Goal: Task Accomplishment & Management: Manage account settings

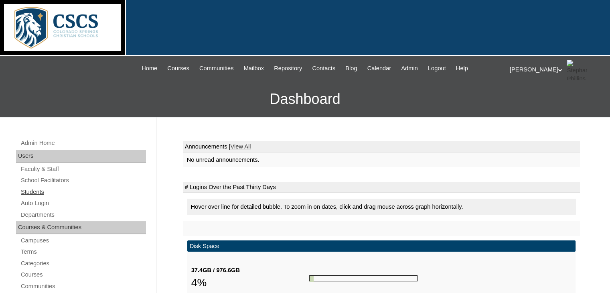
click at [42, 189] on link "Students" at bounding box center [83, 192] width 126 height 10
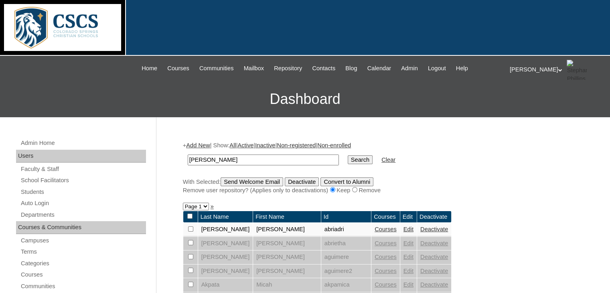
type input "[PERSON_NAME]"
click at [348, 155] on input "Search" at bounding box center [360, 159] width 25 height 9
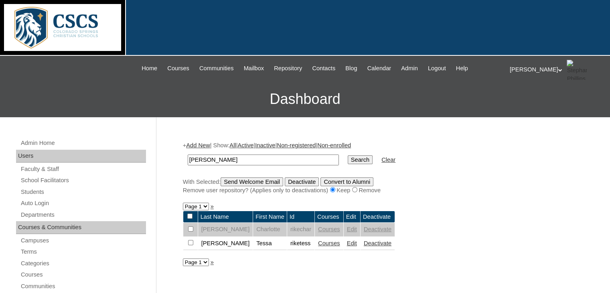
click at [318, 242] on link "Courses" at bounding box center [329, 243] width 22 height 6
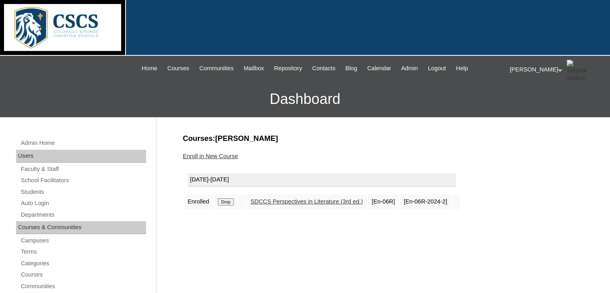
click at [222, 200] on input "Drop" at bounding box center [226, 201] width 16 height 7
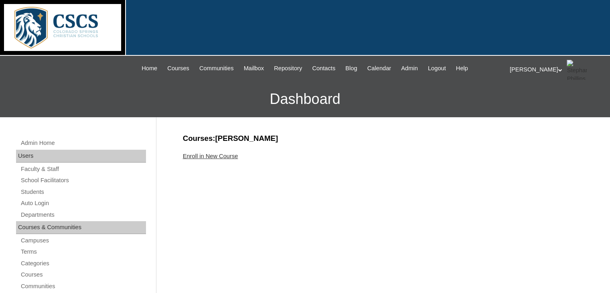
click at [209, 154] on link "Enroll in New Course" at bounding box center [210, 156] width 55 height 6
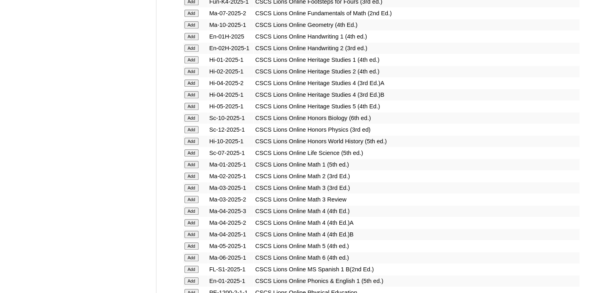
scroll to position [802, 0]
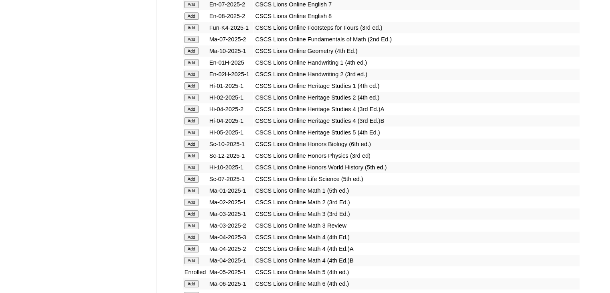
scroll to position [802, 0]
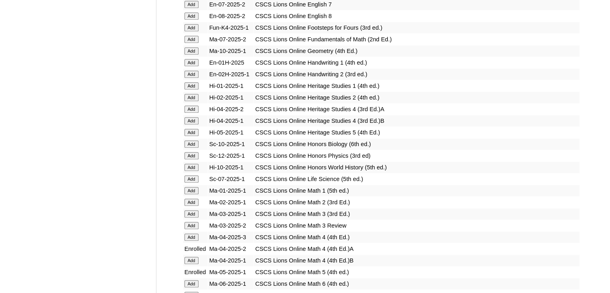
scroll to position [882, 0]
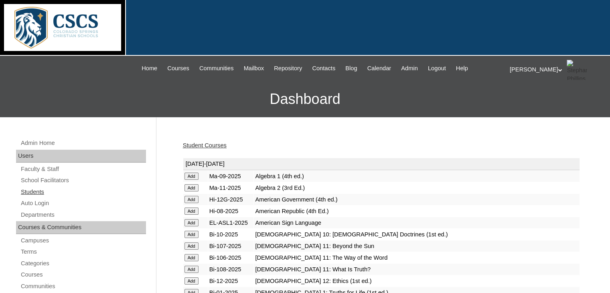
click at [28, 191] on link "Students" at bounding box center [83, 192] width 126 height 10
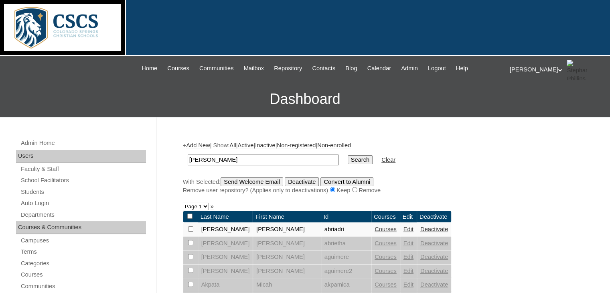
type input "[PERSON_NAME]"
click at [348, 155] on input "Search" at bounding box center [360, 159] width 25 height 9
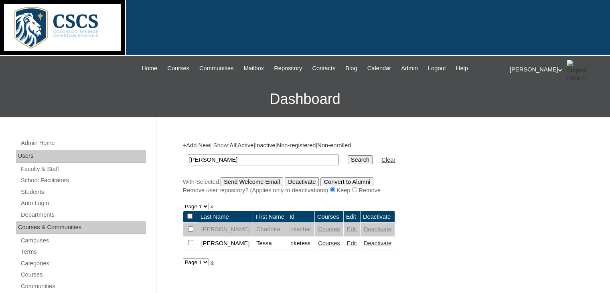
click at [318, 241] on link "Courses" at bounding box center [329, 243] width 22 height 6
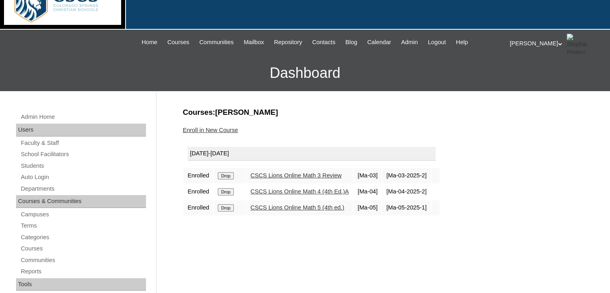
scroll to position [40, 0]
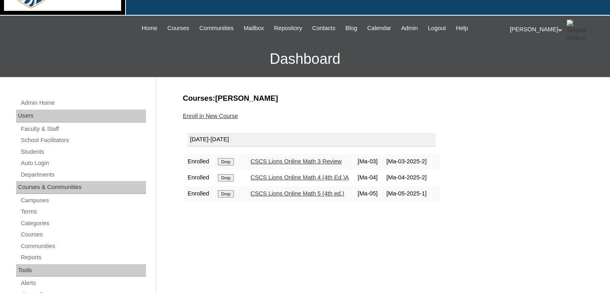
click at [294, 194] on link "CSCS Lions Online Math 5 (4th ed.)" at bounding box center [298, 193] width 94 height 6
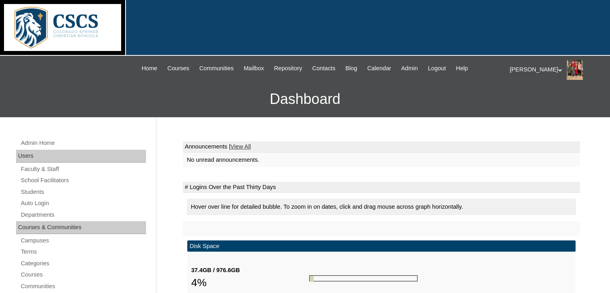
scroll to position [80, 0]
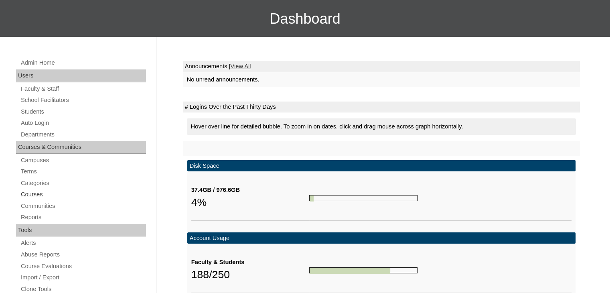
click at [33, 194] on link "Courses" at bounding box center [83, 194] width 126 height 10
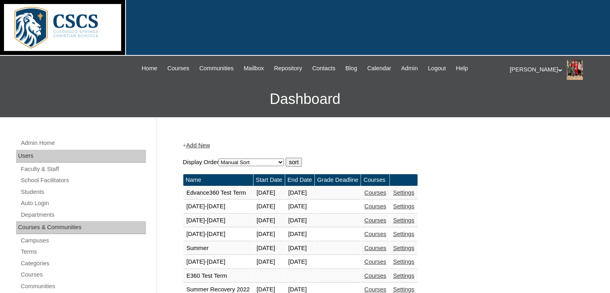
scroll to position [200, 0]
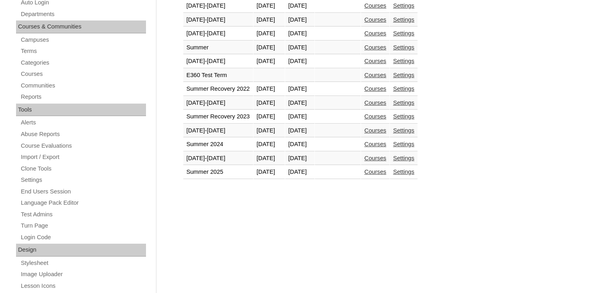
click at [386, 156] on link "Courses" at bounding box center [375, 158] width 22 height 6
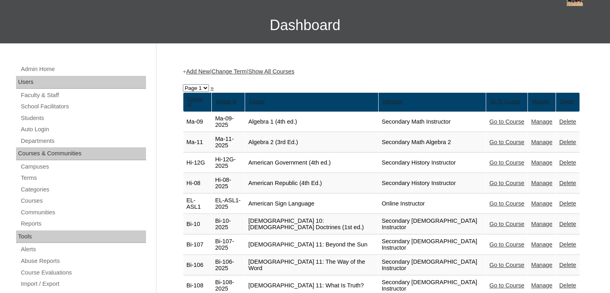
scroll to position [120, 0]
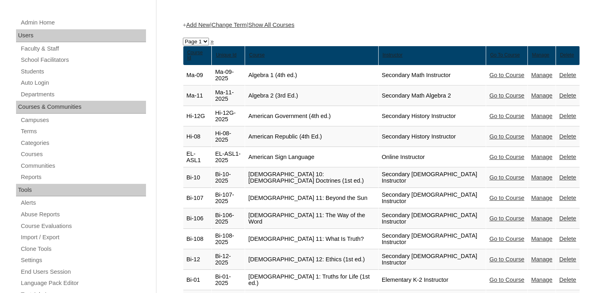
click at [283, 25] on link "Show All Courses" at bounding box center [271, 25] width 46 height 6
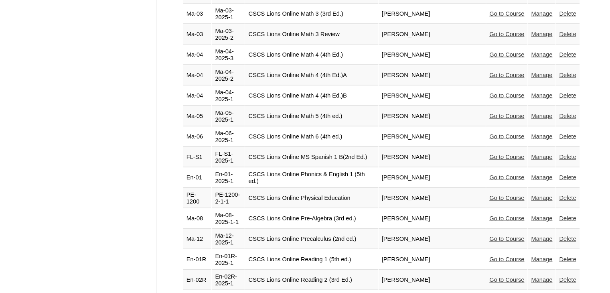
scroll to position [1603, 0]
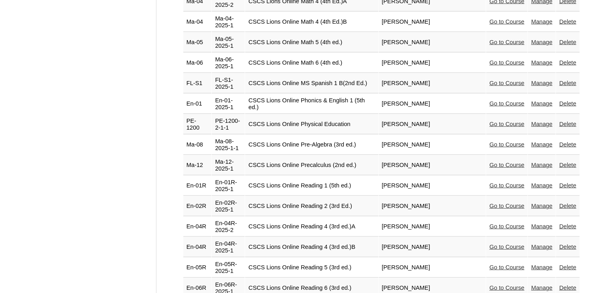
scroll to position [1684, 0]
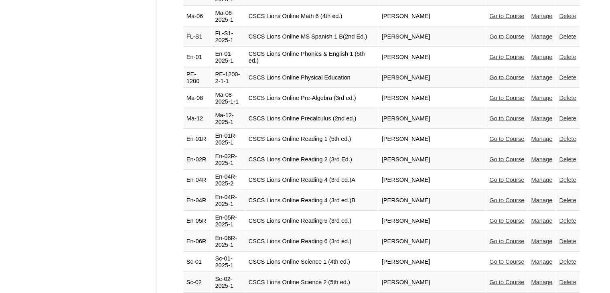
click at [540, 238] on link "Manage" at bounding box center [541, 241] width 21 height 6
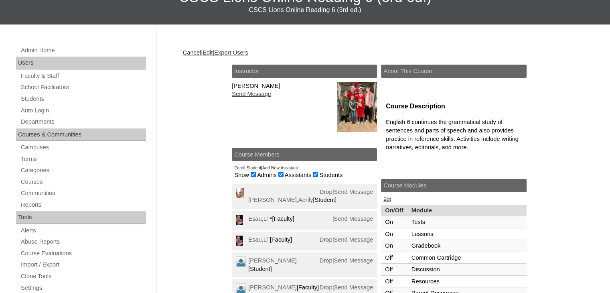
scroll to position [160, 0]
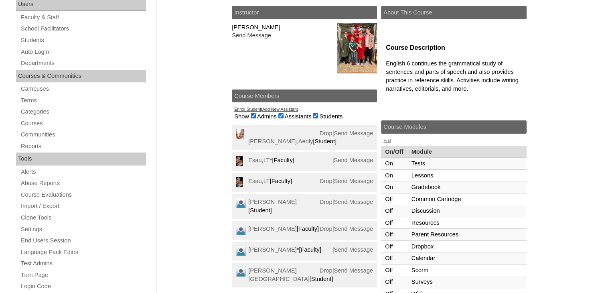
click at [292, 109] on link "Add New Assistant" at bounding box center [280, 109] width 36 height 5
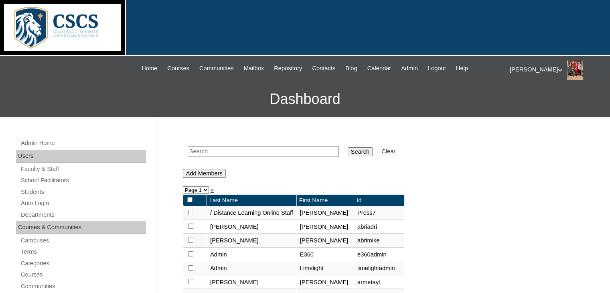
click at [265, 150] on input "text" at bounding box center [263, 151] width 151 height 11
type input "[PERSON_NAME]"
click at [348, 147] on input "Search" at bounding box center [360, 151] width 25 height 9
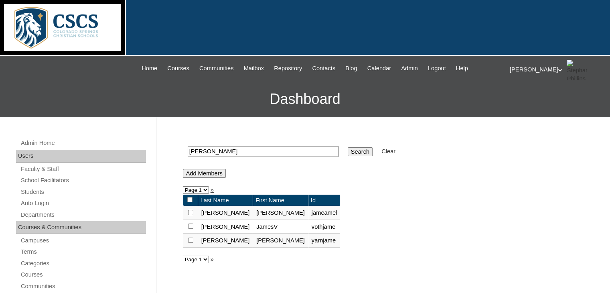
click at [189, 212] on input "checkbox" at bounding box center [190, 212] width 5 height 5
checkbox input "true"
click at [197, 170] on input "Add Members" at bounding box center [204, 173] width 43 height 9
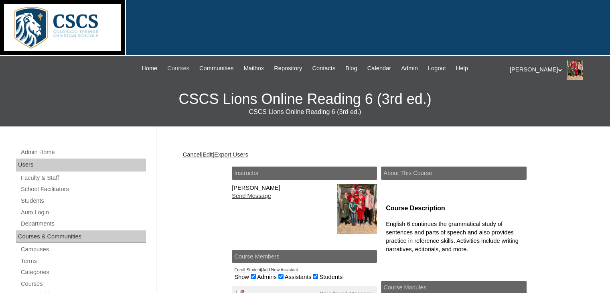
click at [173, 69] on span "Courses" at bounding box center [178, 68] width 22 height 9
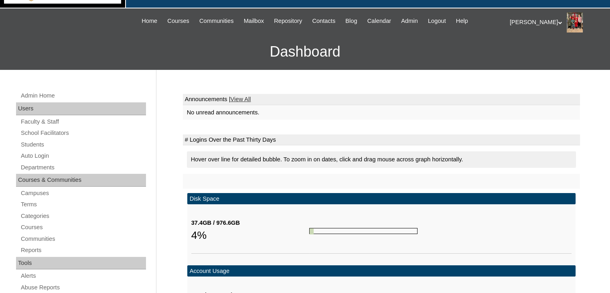
scroll to position [241, 0]
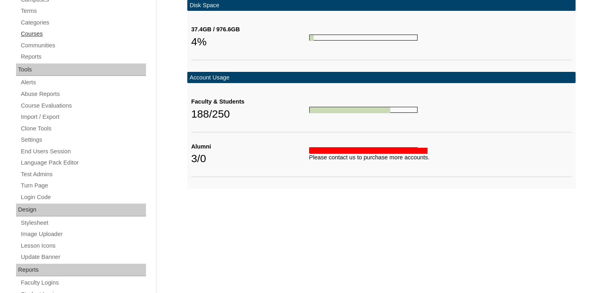
click at [27, 33] on link "Courses" at bounding box center [83, 34] width 126 height 10
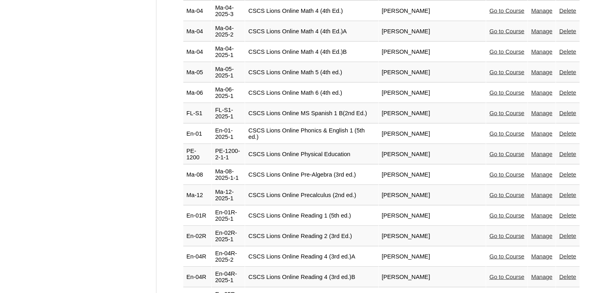
scroll to position [1643, 0]
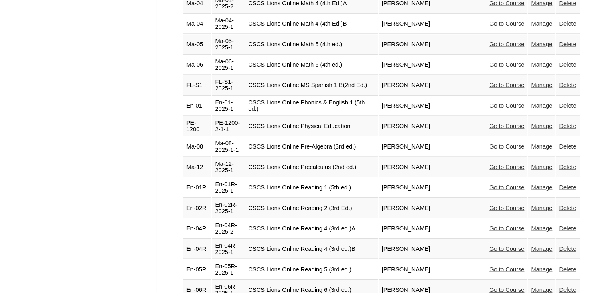
click at [536, 286] on link "Manage" at bounding box center [541, 289] width 21 height 6
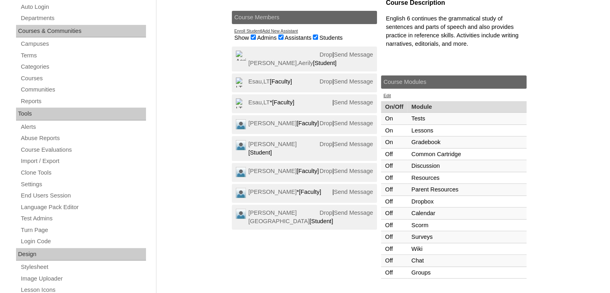
scroll to position [120, 0]
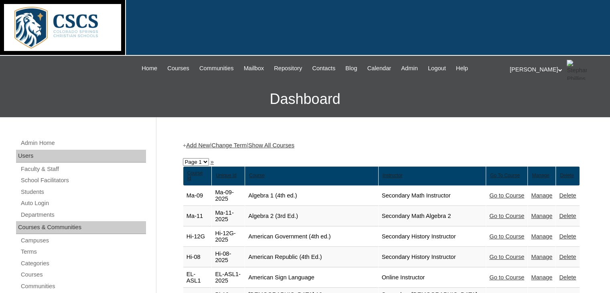
click at [289, 145] on link "Show All Courses" at bounding box center [271, 145] width 46 height 6
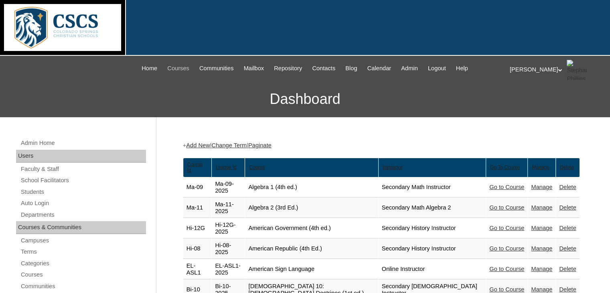
click at [169, 69] on span "Courses" at bounding box center [178, 68] width 22 height 9
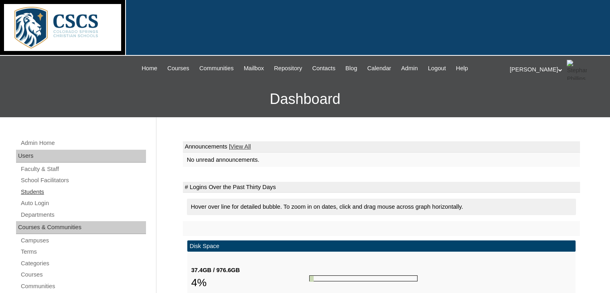
click at [37, 189] on link "Students" at bounding box center [83, 192] width 126 height 10
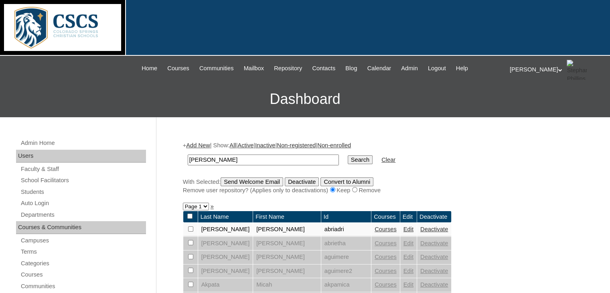
type input "[PERSON_NAME]"
click at [348, 155] on input "Search" at bounding box center [360, 159] width 25 height 9
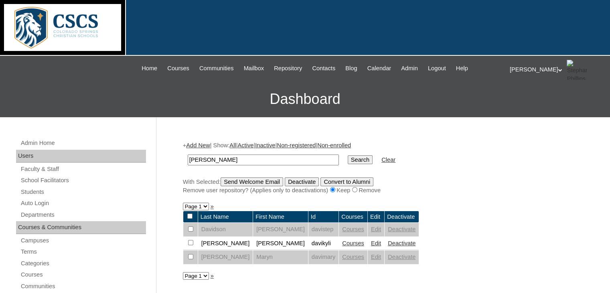
click at [342, 240] on link "Courses" at bounding box center [353, 243] width 22 height 6
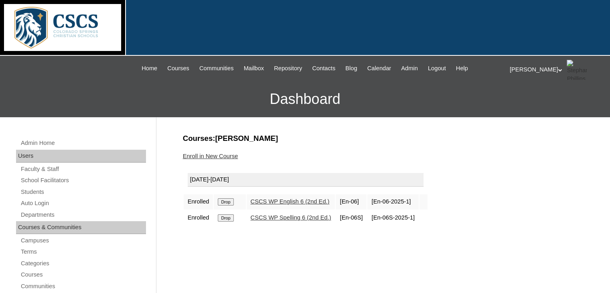
click at [222, 157] on link "Enroll in New Course" at bounding box center [210, 156] width 55 height 6
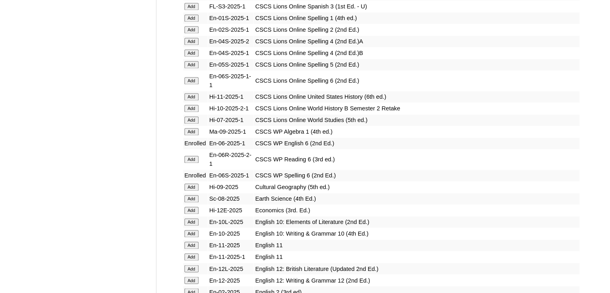
scroll to position [1283, 0]
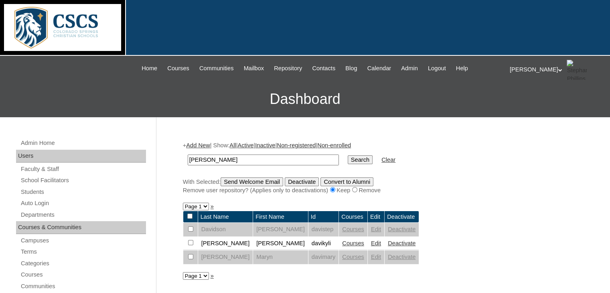
drag, startPoint x: 210, startPoint y: 160, endPoint x: 172, endPoint y: 157, distance: 38.7
type input "[PERSON_NAME]"
click at [348, 155] on input "Search" at bounding box center [360, 159] width 25 height 9
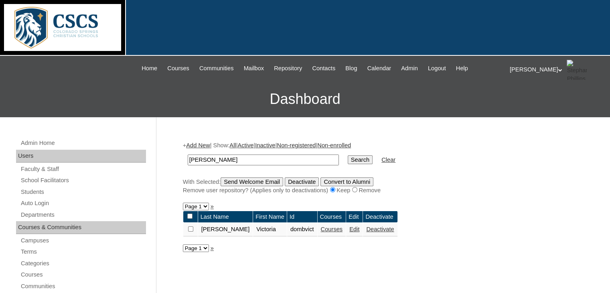
click at [321, 228] on link "Courses" at bounding box center [332, 229] width 22 height 6
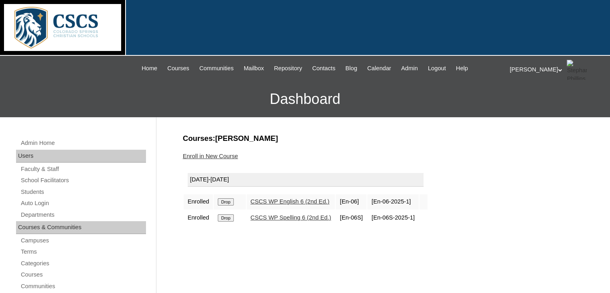
click at [234, 156] on link "Enroll in New Course" at bounding box center [210, 156] width 55 height 6
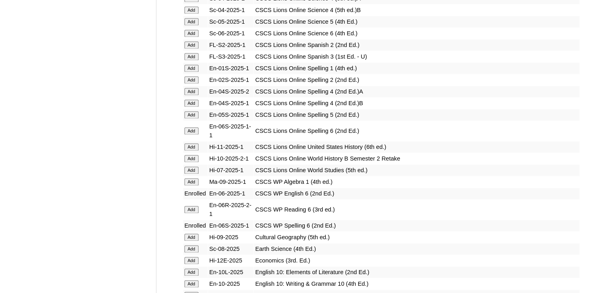
scroll to position [1323, 0]
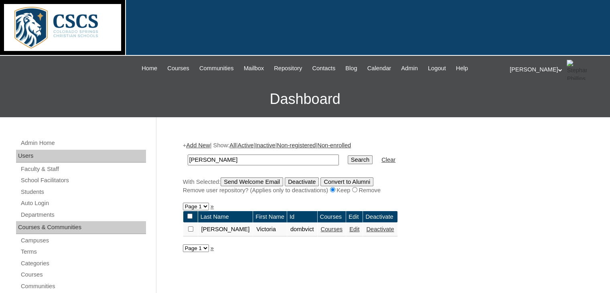
drag, startPoint x: 214, startPoint y: 164, endPoint x: 184, endPoint y: 156, distance: 30.3
click at [184, 156] on td "domby" at bounding box center [263, 159] width 159 height 19
type input "fletcher"
click at [348, 155] on input "Search" at bounding box center [360, 159] width 25 height 9
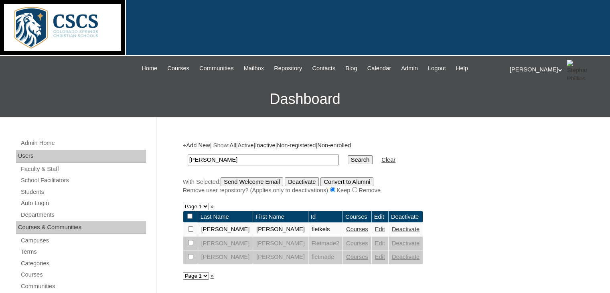
click at [346, 226] on link "Courses" at bounding box center [357, 229] width 22 height 6
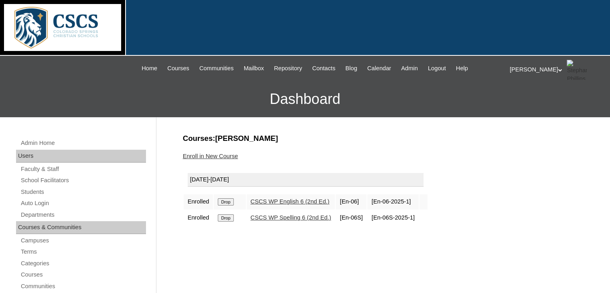
click at [220, 154] on link "Enroll in New Course" at bounding box center [210, 156] width 55 height 6
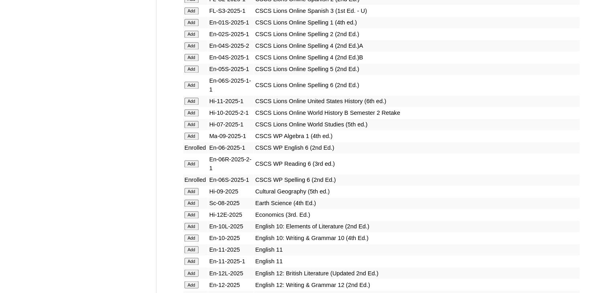
scroll to position [1243, 0]
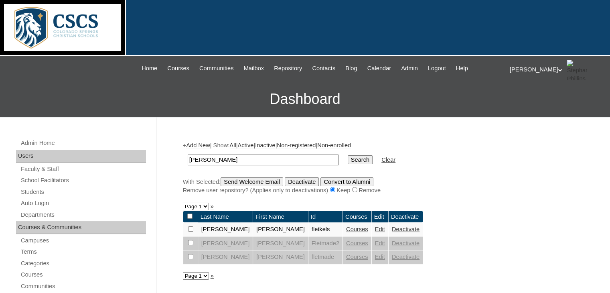
drag, startPoint x: 219, startPoint y: 159, endPoint x: 184, endPoint y: 152, distance: 35.9
click at [184, 152] on td "fletcher" at bounding box center [263, 159] width 159 height 19
type input "l"
type input "garen"
click at [348, 155] on input "Search" at bounding box center [360, 159] width 25 height 9
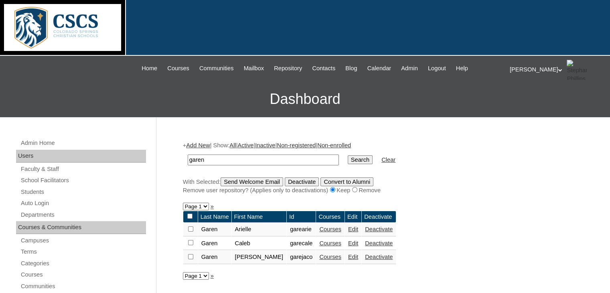
click at [319, 241] on link "Courses" at bounding box center [330, 243] width 22 height 6
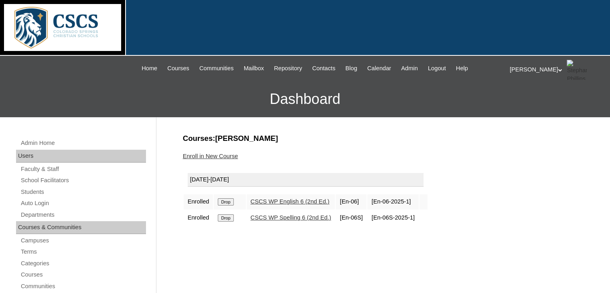
click at [190, 154] on link "Enroll in New Course" at bounding box center [210, 156] width 55 height 6
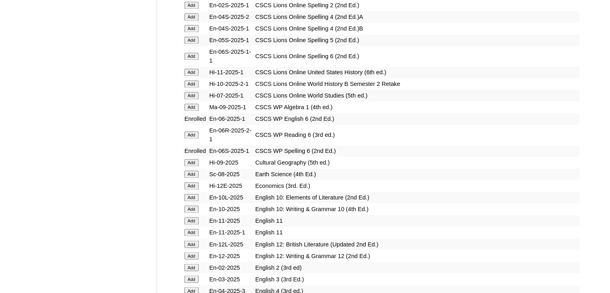
scroll to position [1283, 0]
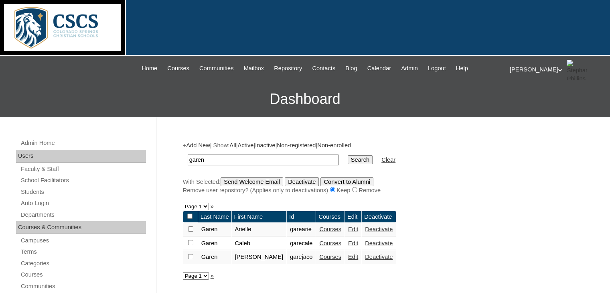
click at [210, 152] on td "garen" at bounding box center [263, 159] width 159 height 19
drag, startPoint x: 210, startPoint y: 156, endPoint x: 183, endPoint y: 155, distance: 27.7
click at [184, 155] on td "garen" at bounding box center [263, 159] width 159 height 19
type input "[PERSON_NAME]"
click at [348, 155] on input "Search" at bounding box center [360, 159] width 25 height 9
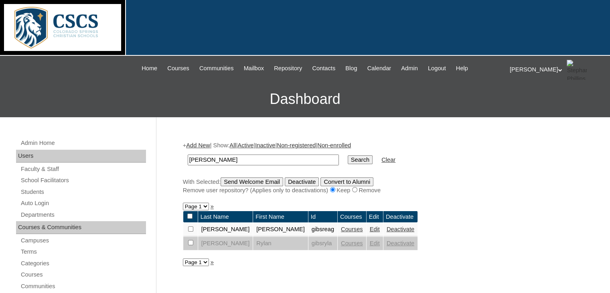
click at [341, 228] on link "Courses" at bounding box center [352, 229] width 22 height 6
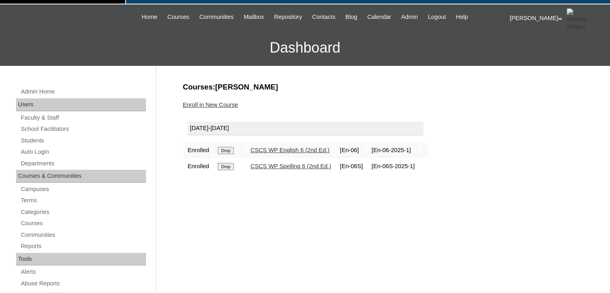
scroll to position [80, 0]
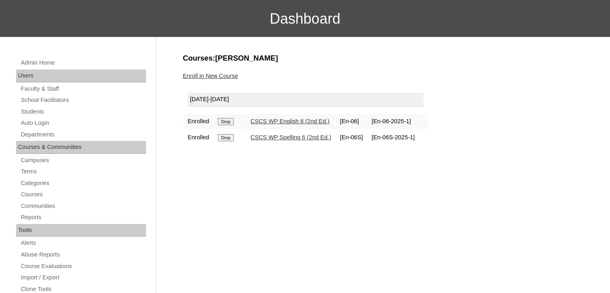
click at [204, 74] on link "Enroll in New Course" at bounding box center [210, 76] width 55 height 6
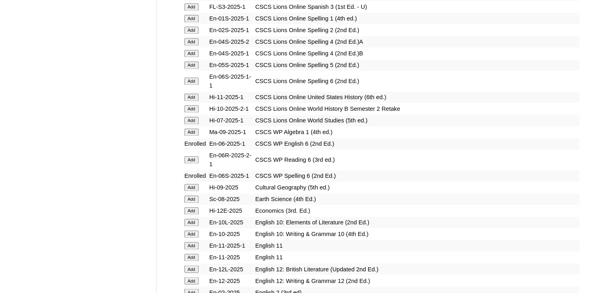
scroll to position [1323, 0]
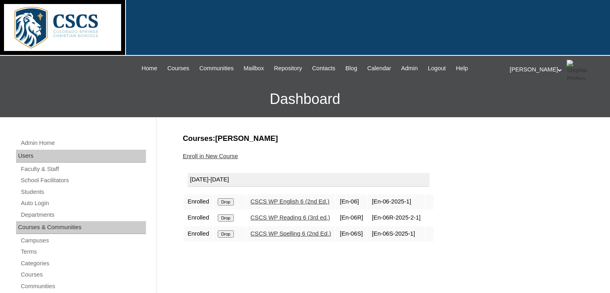
scroll to position [80, 0]
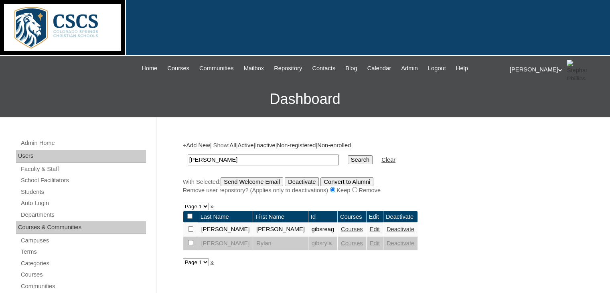
drag, startPoint x: 214, startPoint y: 161, endPoint x: 187, endPoint y: 156, distance: 27.8
click at [188, 156] on input "[PERSON_NAME]" at bounding box center [263, 159] width 151 height 11
type input "[PERSON_NAME]"
click at [348, 155] on input "Search" at bounding box center [360, 159] width 25 height 9
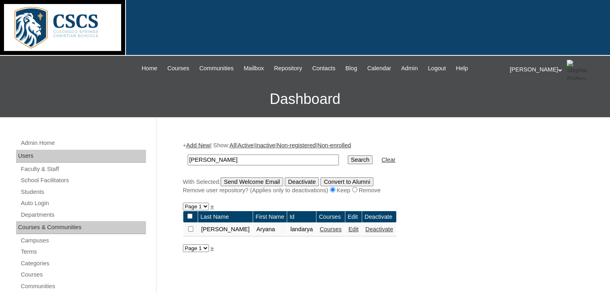
click at [319, 230] on link "Courses" at bounding box center [330, 229] width 22 height 6
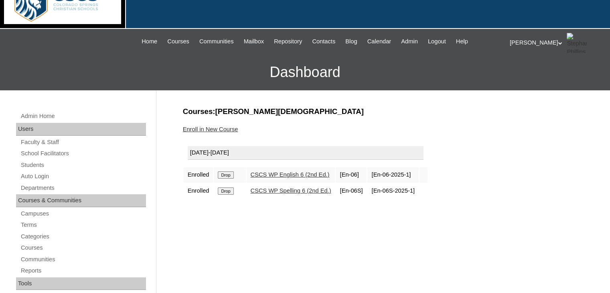
scroll to position [40, 0]
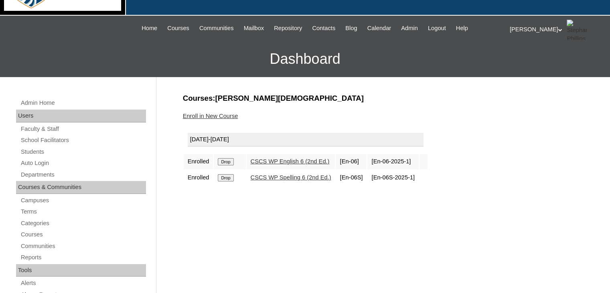
click at [202, 114] on link "Enroll in New Course" at bounding box center [210, 116] width 55 height 6
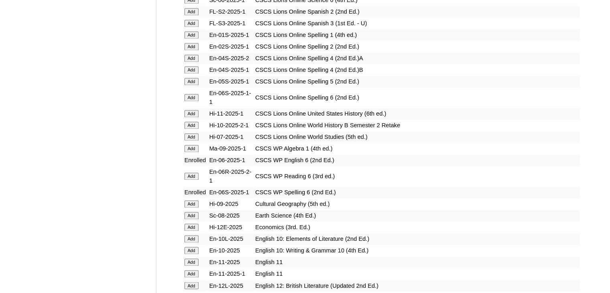
scroll to position [1283, 0]
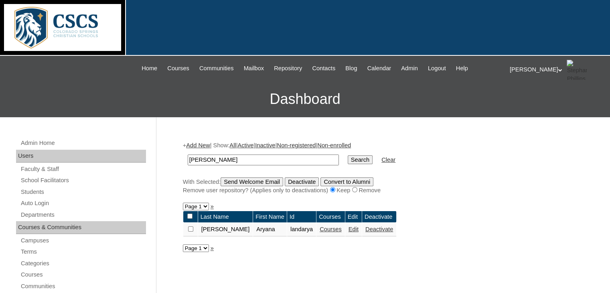
drag, startPoint x: 227, startPoint y: 154, endPoint x: 191, endPoint y: 158, distance: 36.4
click at [191, 158] on input "landes" at bounding box center [263, 159] width 151 height 11
type input "lneises"
click at [348, 155] on input "Search" at bounding box center [360, 159] width 25 height 9
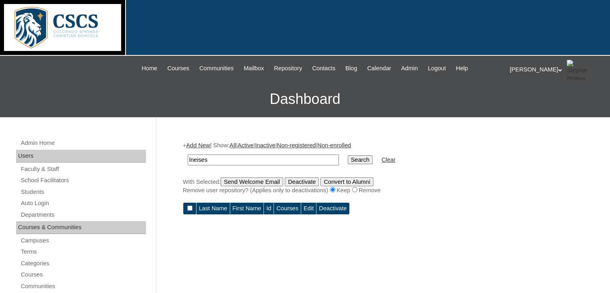
drag, startPoint x: 224, startPoint y: 156, endPoint x: 178, endPoint y: 156, distance: 45.7
type input "ty"
click at [348, 155] on input "Search" at bounding box center [360, 159] width 25 height 9
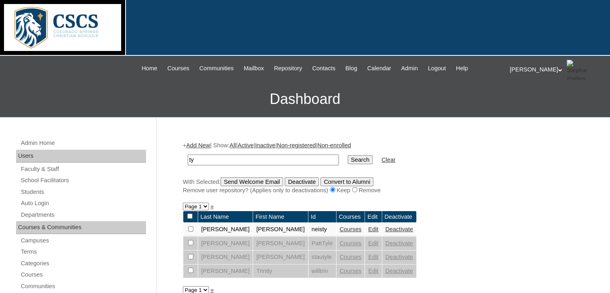
click at [340, 228] on link "Courses" at bounding box center [351, 229] width 22 height 6
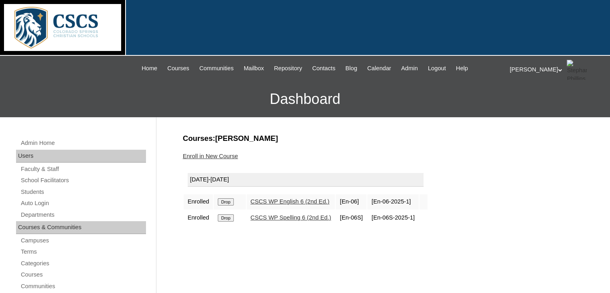
click at [225, 157] on link "Enroll in New Course" at bounding box center [210, 156] width 55 height 6
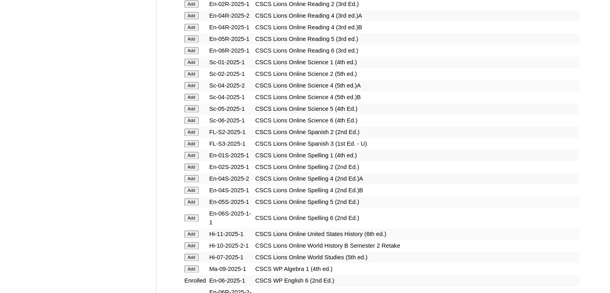
scroll to position [1203, 0]
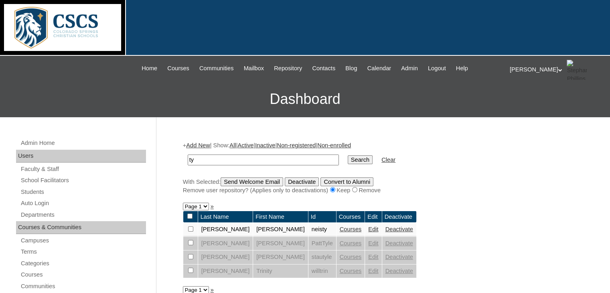
drag, startPoint x: 214, startPoint y: 160, endPoint x: 162, endPoint y: 155, distance: 52.4
type input "oluw"
click at [348, 155] on input "Search" at bounding box center [360, 159] width 25 height 9
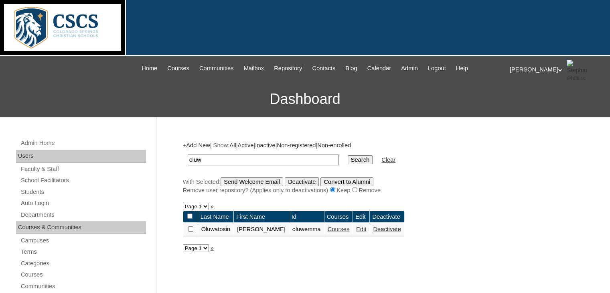
click at [327, 230] on link "Courses" at bounding box center [338, 229] width 22 height 6
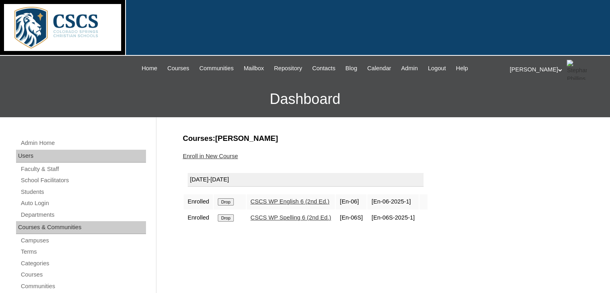
click at [204, 155] on link "Enroll in New Course" at bounding box center [210, 156] width 55 height 6
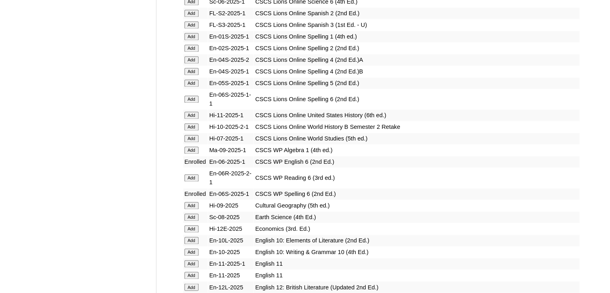
scroll to position [1283, 0]
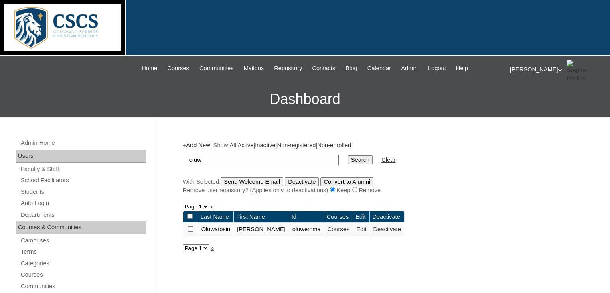
drag, startPoint x: 212, startPoint y: 160, endPoint x: 166, endPoint y: 156, distance: 46.3
type input "sonn"
click at [348, 155] on input "Search" at bounding box center [360, 159] width 25 height 9
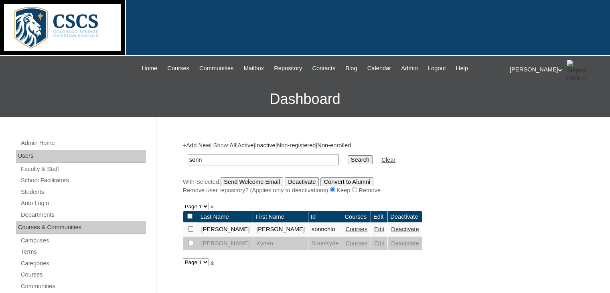
click at [345, 228] on link "Courses" at bounding box center [356, 229] width 22 height 6
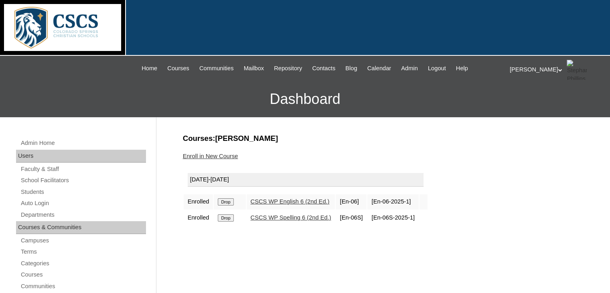
click at [204, 154] on link "Enroll in New Course" at bounding box center [210, 156] width 55 height 6
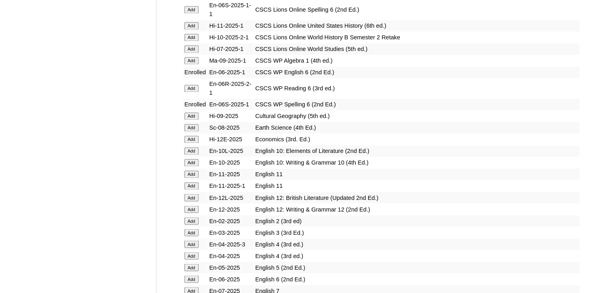
scroll to position [1283, 0]
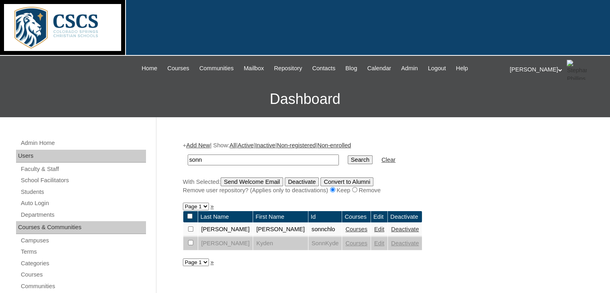
drag, startPoint x: 217, startPoint y: 156, endPoint x: 184, endPoint y: 158, distance: 32.9
click at [184, 158] on td "sonn" at bounding box center [263, 159] width 159 height 19
type input "[PERSON_NAME]"
click at [348, 155] on input "Search" at bounding box center [360, 159] width 25 height 9
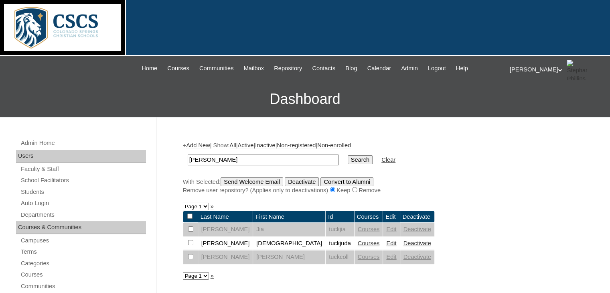
click at [358, 243] on link "Courses" at bounding box center [369, 243] width 22 height 6
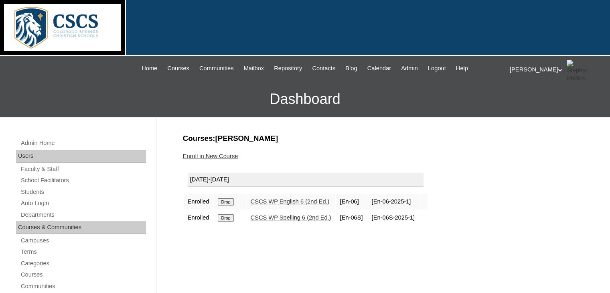
click at [208, 156] on link "Enroll in New Course" at bounding box center [210, 156] width 55 height 6
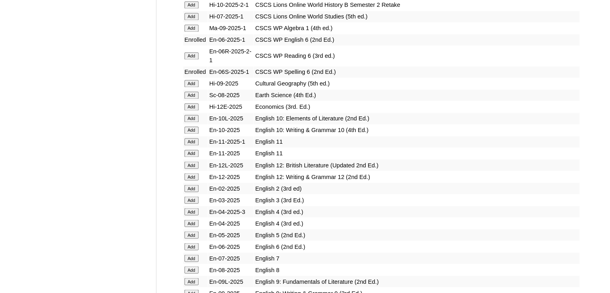
scroll to position [1323, 0]
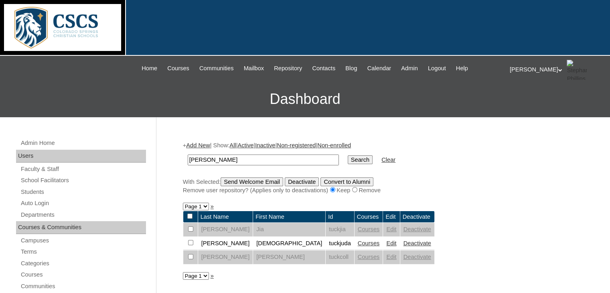
drag, startPoint x: 218, startPoint y: 154, endPoint x: 190, endPoint y: 158, distance: 28.7
click at [190, 158] on input "tucker" at bounding box center [263, 159] width 151 height 11
type input "t"
type input "vanb"
click at [348, 155] on input "Search" at bounding box center [360, 159] width 25 height 9
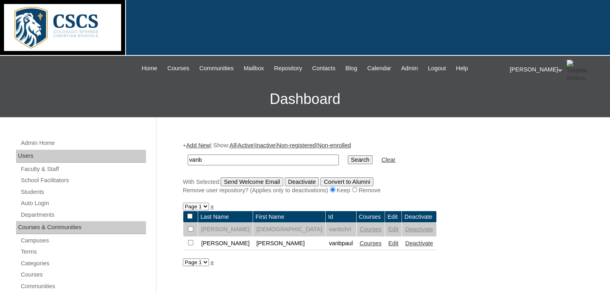
click at [360, 243] on link "Courses" at bounding box center [371, 243] width 22 height 6
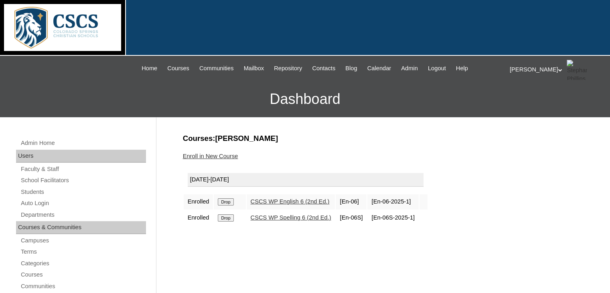
click at [208, 157] on link "Enroll in New Course" at bounding box center [210, 156] width 55 height 6
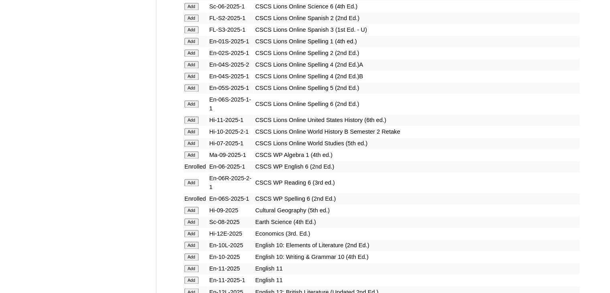
scroll to position [1243, 0]
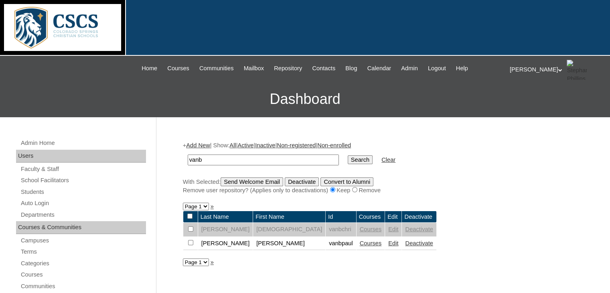
drag, startPoint x: 216, startPoint y: 158, endPoint x: 174, endPoint y: 157, distance: 42.1
type input "[PERSON_NAME]"
click at [348, 155] on input "Search" at bounding box center [360, 159] width 25 height 9
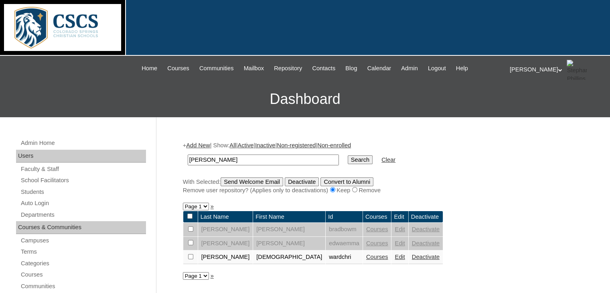
click at [366, 258] on link "Courses" at bounding box center [377, 256] width 22 height 6
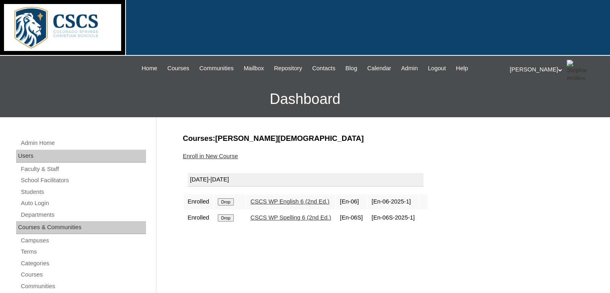
click at [219, 153] on link "Enroll in New Course" at bounding box center [210, 156] width 55 height 6
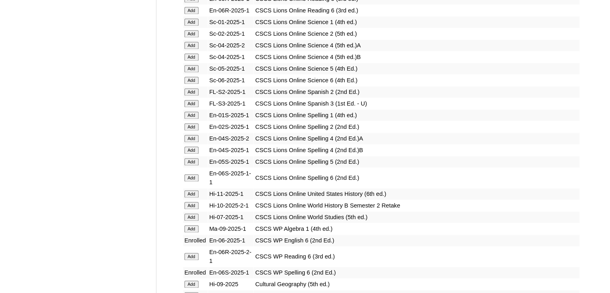
scroll to position [1283, 0]
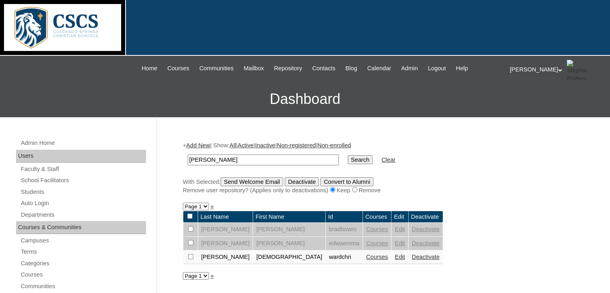
drag, startPoint x: 214, startPoint y: 161, endPoint x: 152, endPoint y: 148, distance: 63.4
type input "winter"
click at [348, 155] on input "Search" at bounding box center [360, 159] width 25 height 9
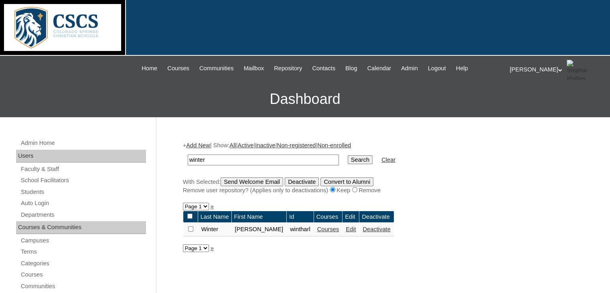
click at [317, 230] on link "Courses" at bounding box center [328, 229] width 22 height 6
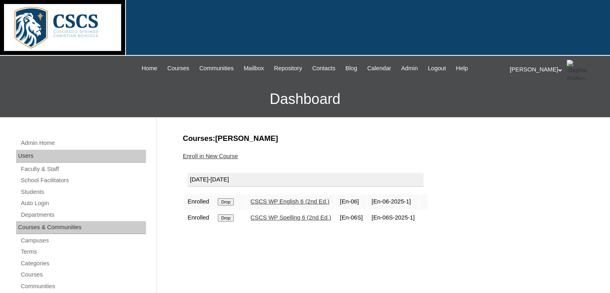
drag, startPoint x: 208, startPoint y: 151, endPoint x: 206, endPoint y: 155, distance: 4.3
click at [206, 155] on link "Enroll in New Course" at bounding box center [210, 156] width 55 height 6
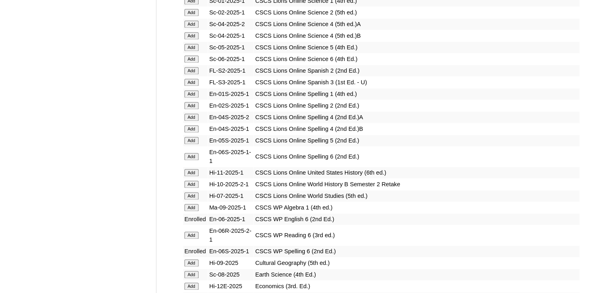
scroll to position [1243, 0]
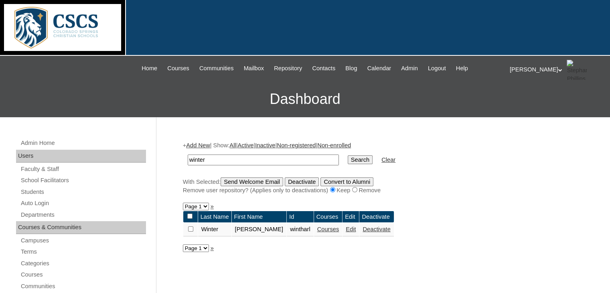
drag, startPoint x: 220, startPoint y: 157, endPoint x: 168, endPoint y: 150, distance: 51.8
type input "yake;"
click at [348, 160] on input "Search" at bounding box center [360, 159] width 25 height 9
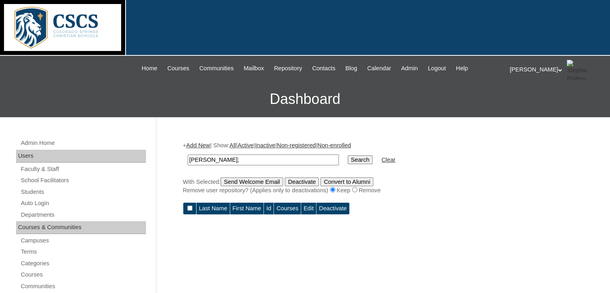
drag, startPoint x: 255, startPoint y: 161, endPoint x: 205, endPoint y: 154, distance: 50.6
click at [205, 154] on input "yake;" at bounding box center [263, 159] width 151 height 11
type input "[PERSON_NAME]"
click at [348, 155] on input "Search" at bounding box center [360, 159] width 25 height 9
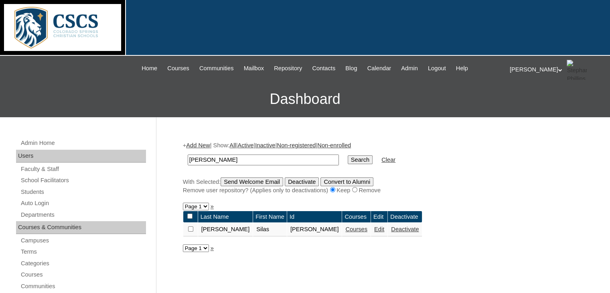
click at [345, 231] on link "Courses" at bounding box center [356, 229] width 22 height 6
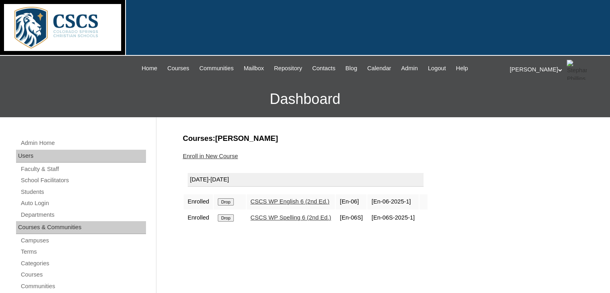
click at [220, 154] on link "Enroll in New Course" at bounding box center [210, 156] width 55 height 6
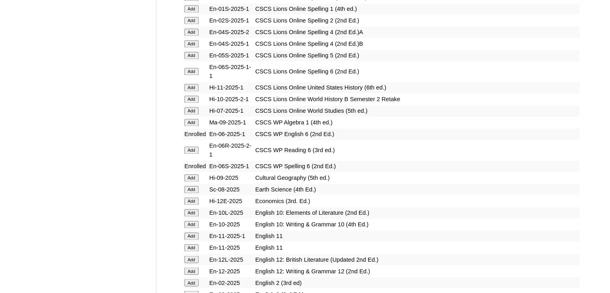
scroll to position [1283, 0]
